Goal: Find specific page/section: Find specific page/section

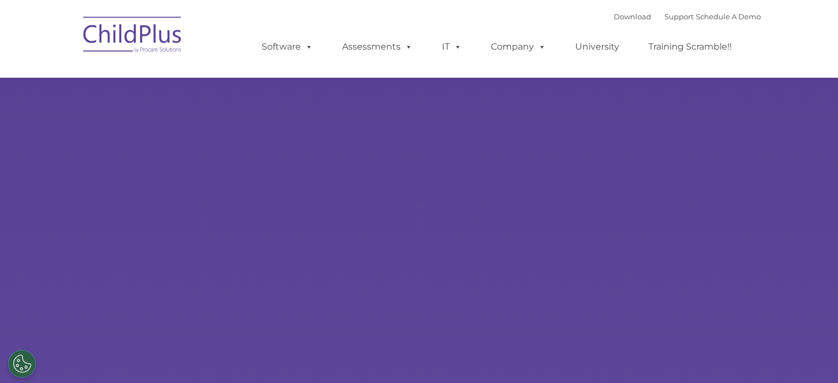
select select "MEDIUM"
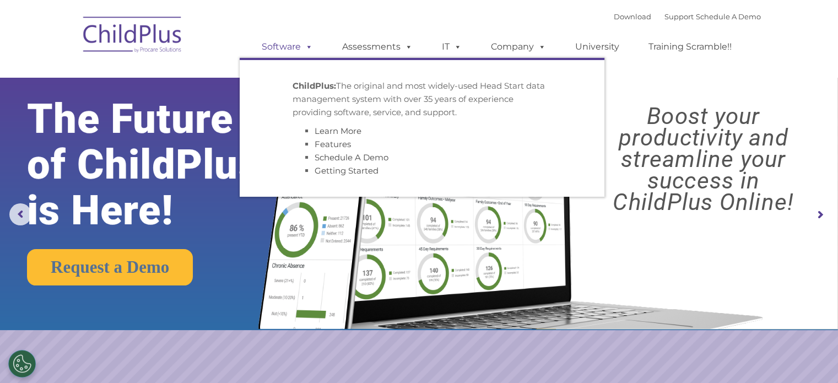
click at [283, 48] on link "Software" at bounding box center [287, 47] width 73 height 22
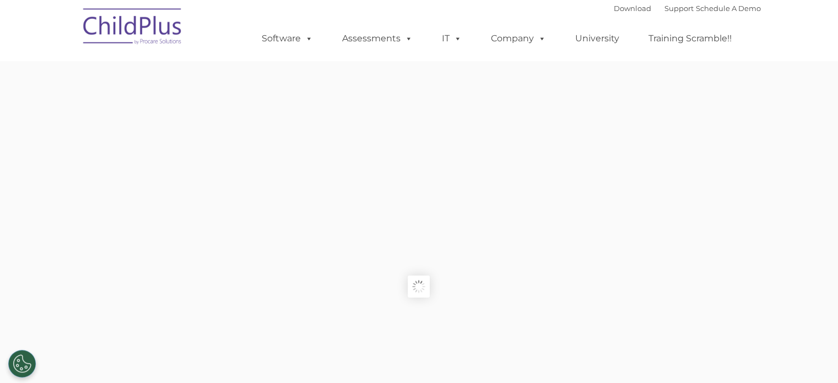
type input ""
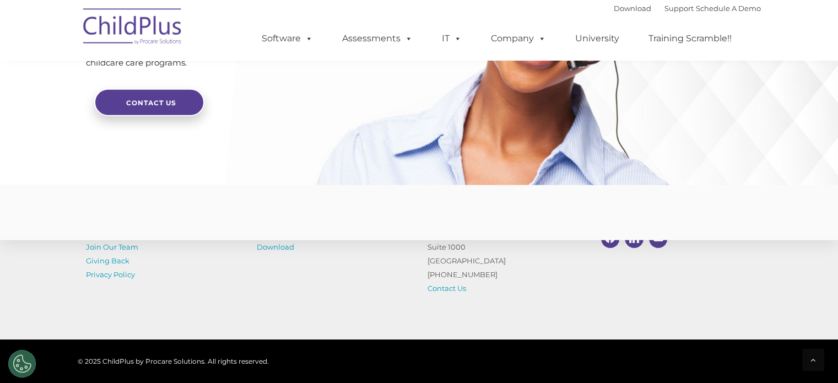
scroll to position [2720, 0]
